Goal: Go to known website: Go to known website

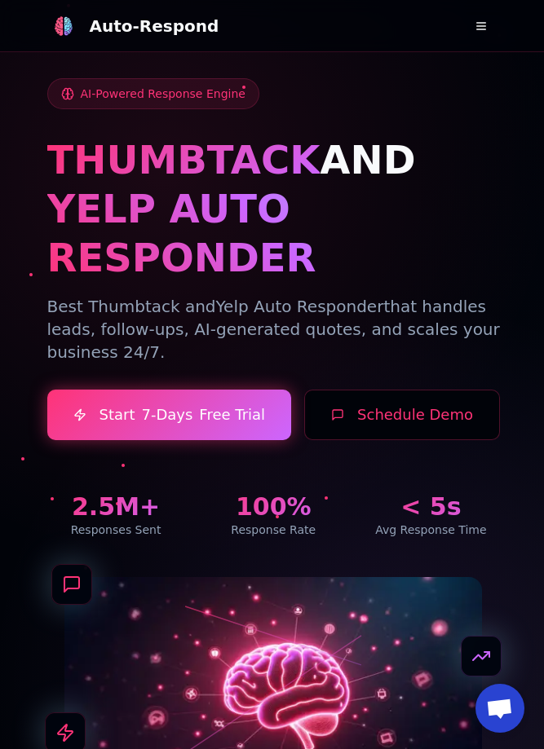
click at [487, 30] on button at bounding box center [481, 26] width 33 height 33
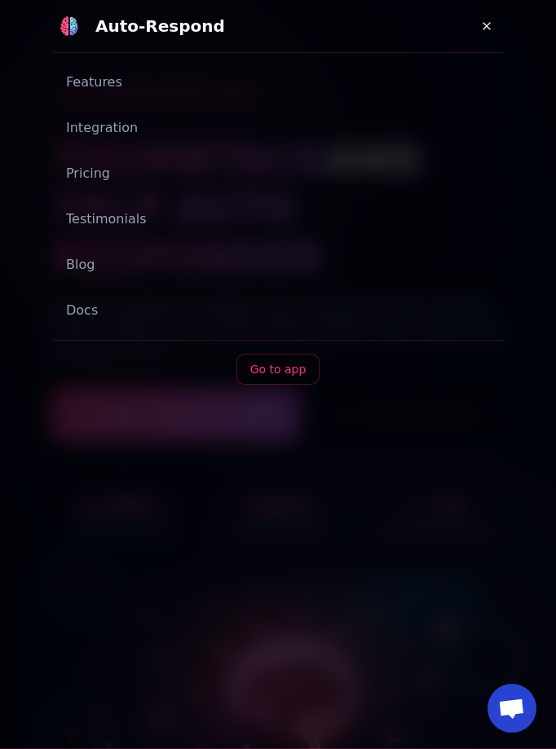
click at [261, 361] on link "Go to app" at bounding box center [278, 369] width 84 height 31
